Goal: Transaction & Acquisition: Purchase product/service

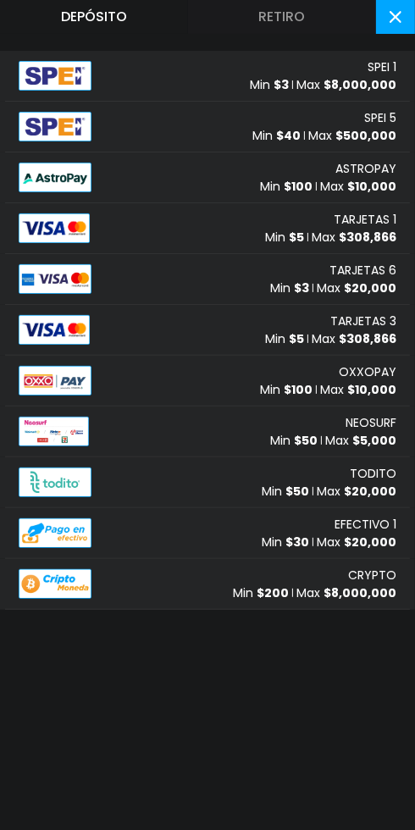
click at [62, 73] on img at bounding box center [55, 76] width 73 height 30
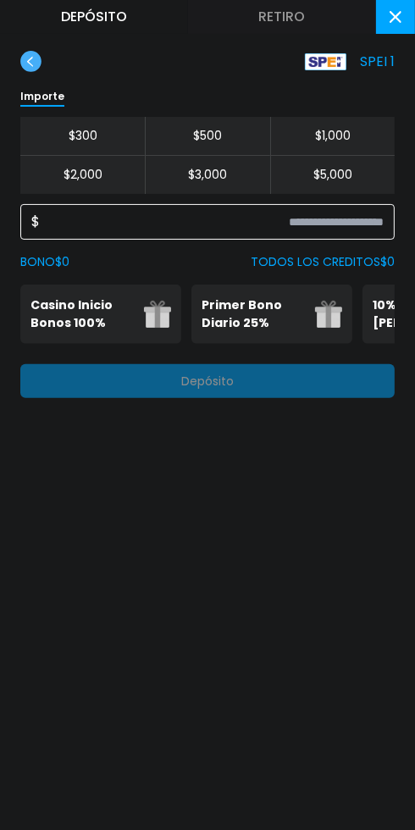
click at [106, 213] on input at bounding box center [212, 222] width 344 height 20
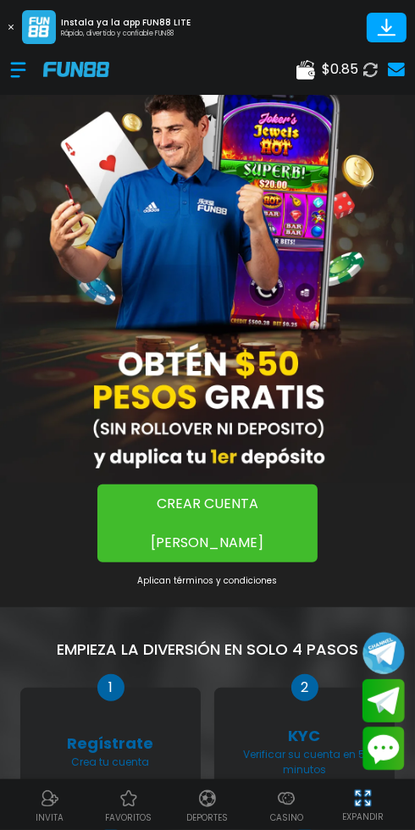
click at [14, 74] on div at bounding box center [26, 70] width 33 height 50
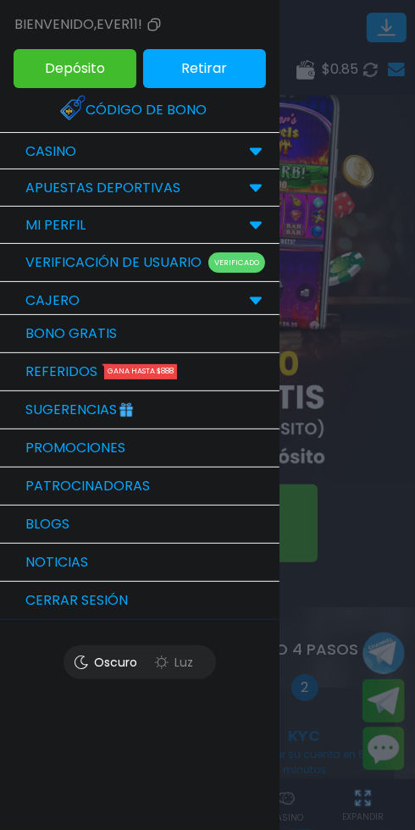
click at [186, 699] on div "Bienvenido , ever11! Depósito Retirar Código de bono CASINO popular jugar inici…" at bounding box center [140, 415] width 280 height 830
click at [383, 750] on div at bounding box center [207, 415] width 415 height 830
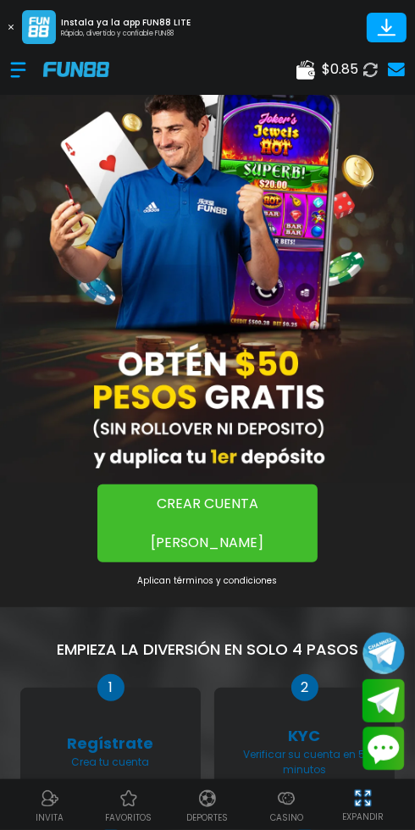
click at [325, 65] on span "$ 0.85" at bounding box center [340, 69] width 36 height 20
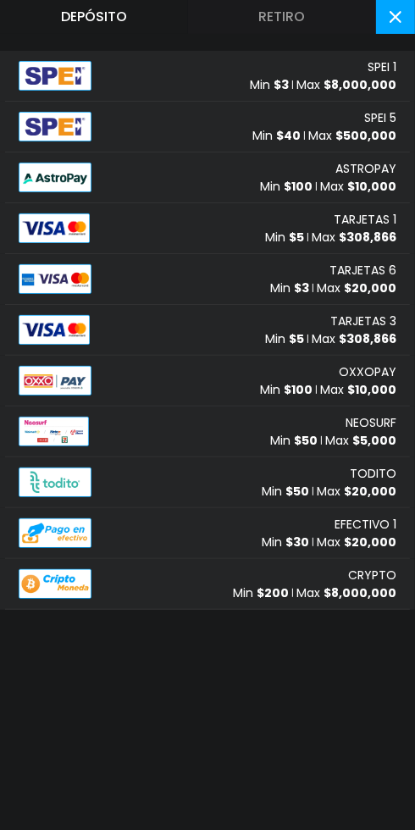
click at [253, 10] on button "Retiro" at bounding box center [282, 17] width 188 height 34
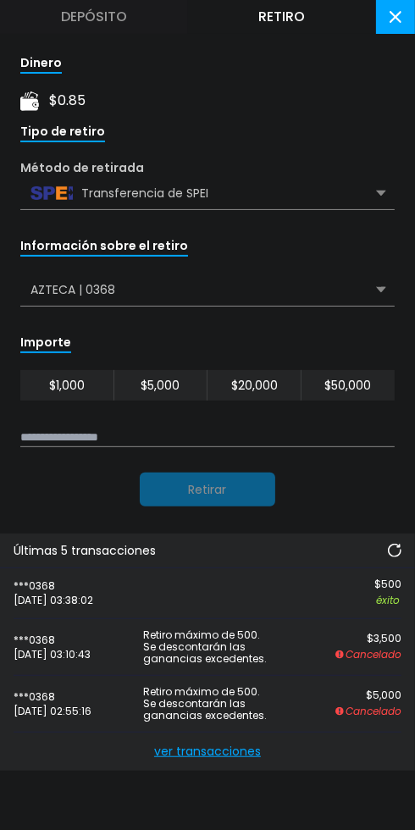
scroll to position [67, 0]
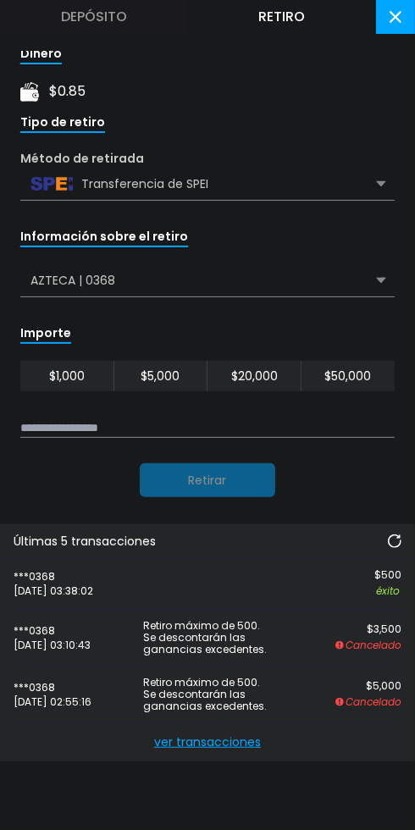
click at [220, 737] on span "ver transacciones" at bounding box center [208, 743] width 388 height 38
click at [201, 739] on span "ver transacciones" at bounding box center [208, 743] width 388 height 38
click at [186, 747] on span "ver transacciones" at bounding box center [208, 743] width 388 height 38
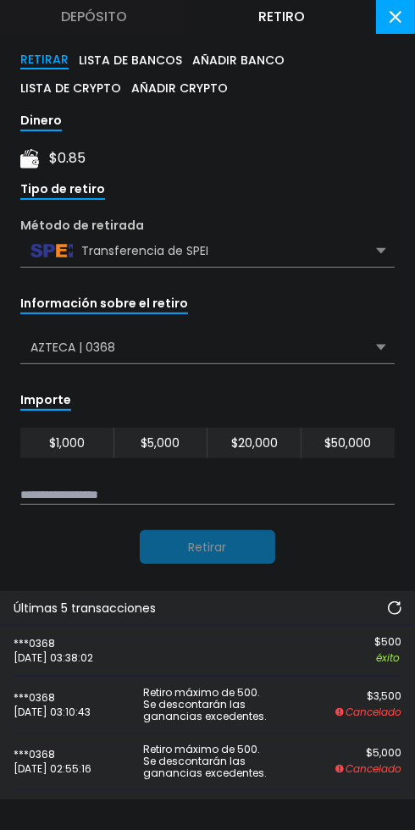
scroll to position [67, 0]
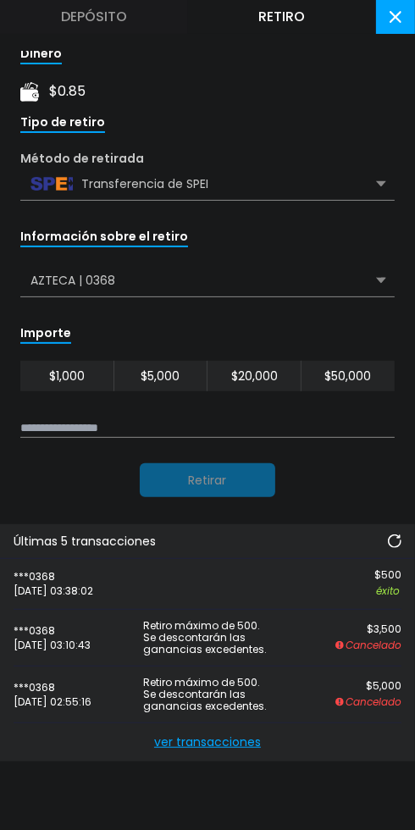
click at [205, 741] on span "ver transacciones" at bounding box center [208, 743] width 388 height 38
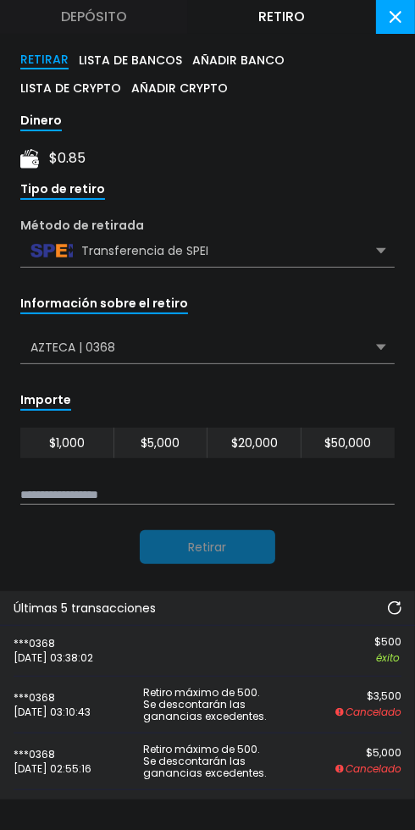
click at [258, 53] on button "AÑADIR BANCO" at bounding box center [238, 60] width 92 height 19
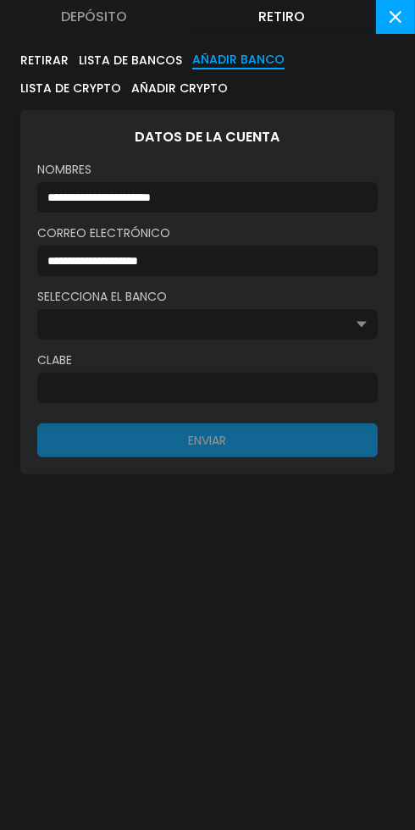
click at [22, 60] on button "RETIRAR" at bounding box center [44, 60] width 48 height 19
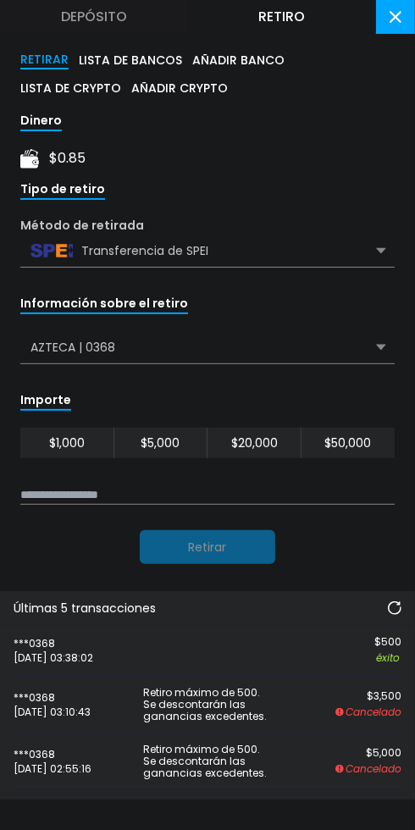
scroll to position [67, 0]
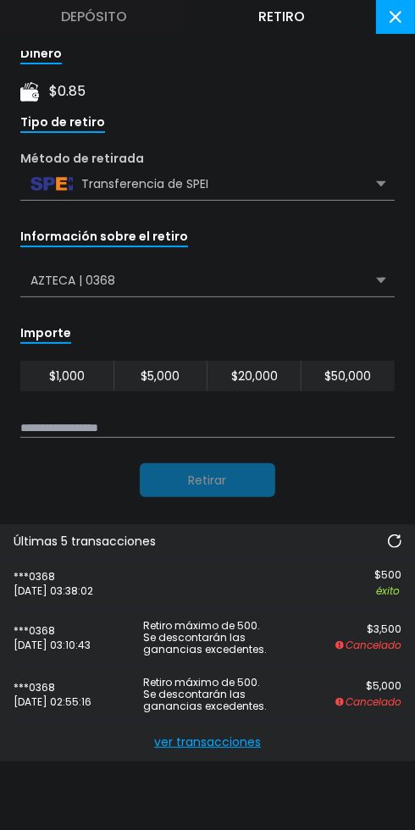
click at [197, 739] on span "ver transacciones" at bounding box center [208, 743] width 388 height 38
click at [203, 749] on span "ver transacciones" at bounding box center [208, 743] width 388 height 38
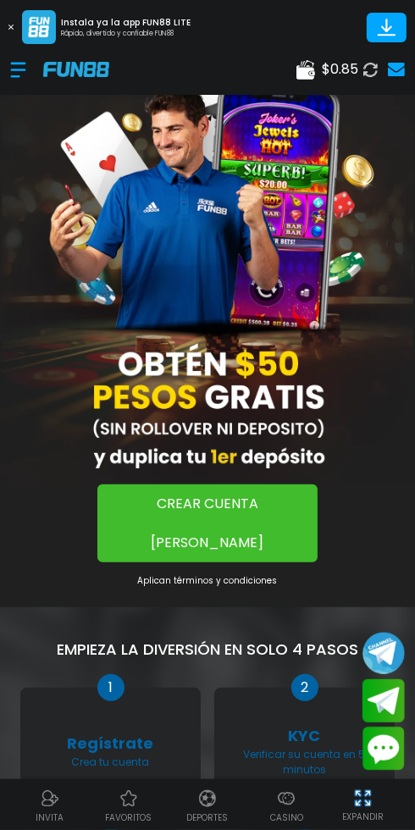
scroll to position [3, 0]
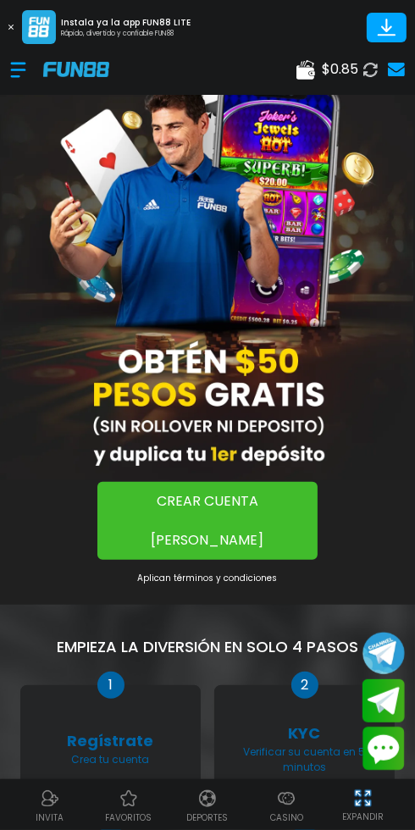
click at [14, 69] on div at bounding box center [26, 70] width 33 height 50
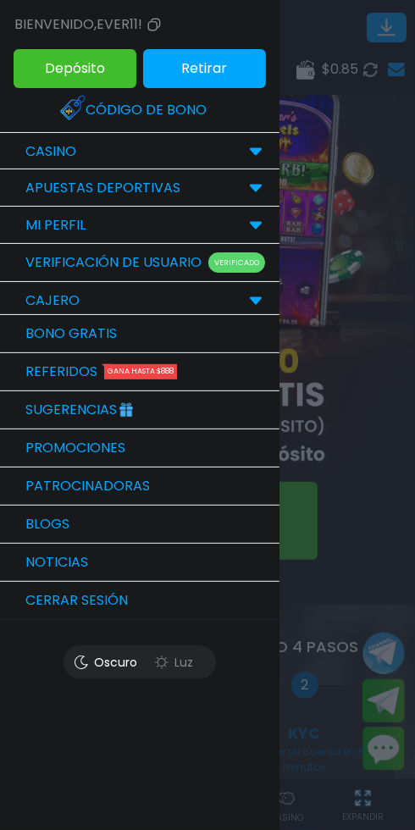
scroll to position [0, 0]
click at [125, 759] on div "Bienvenido , ever11! Depósito Retirar Código de bono CASINO popular jugar inici…" at bounding box center [140, 415] width 280 height 830
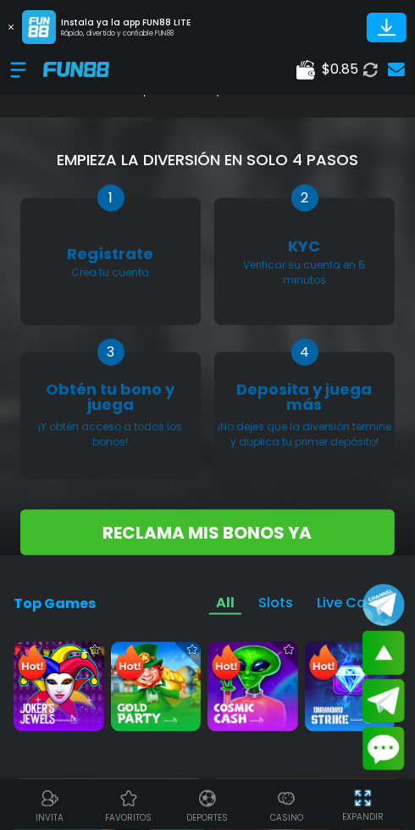
scroll to position [644, 0]
